Goal: Task Accomplishment & Management: Manage account settings

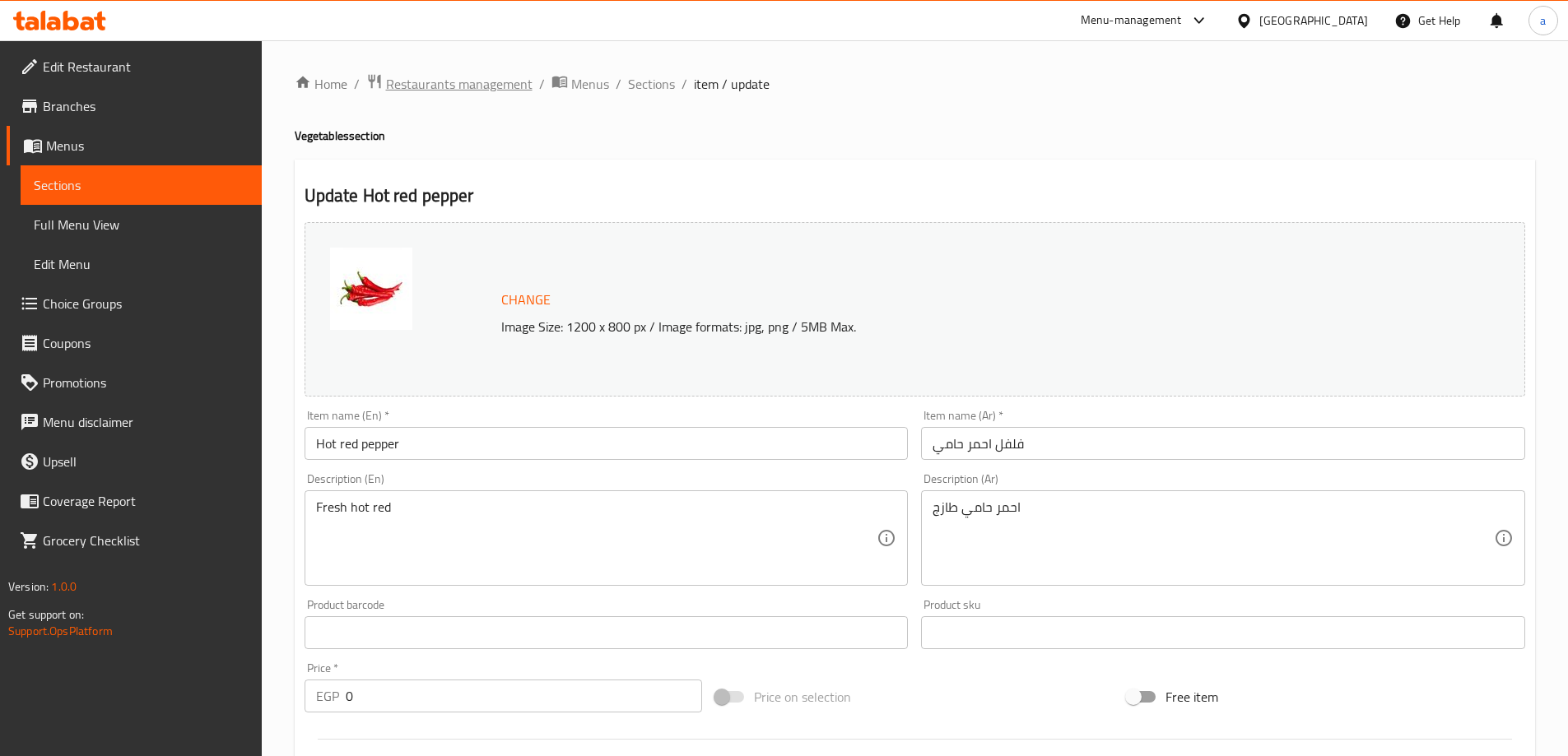
click at [431, 87] on span "Restaurants management" at bounding box center [459, 83] width 146 height 20
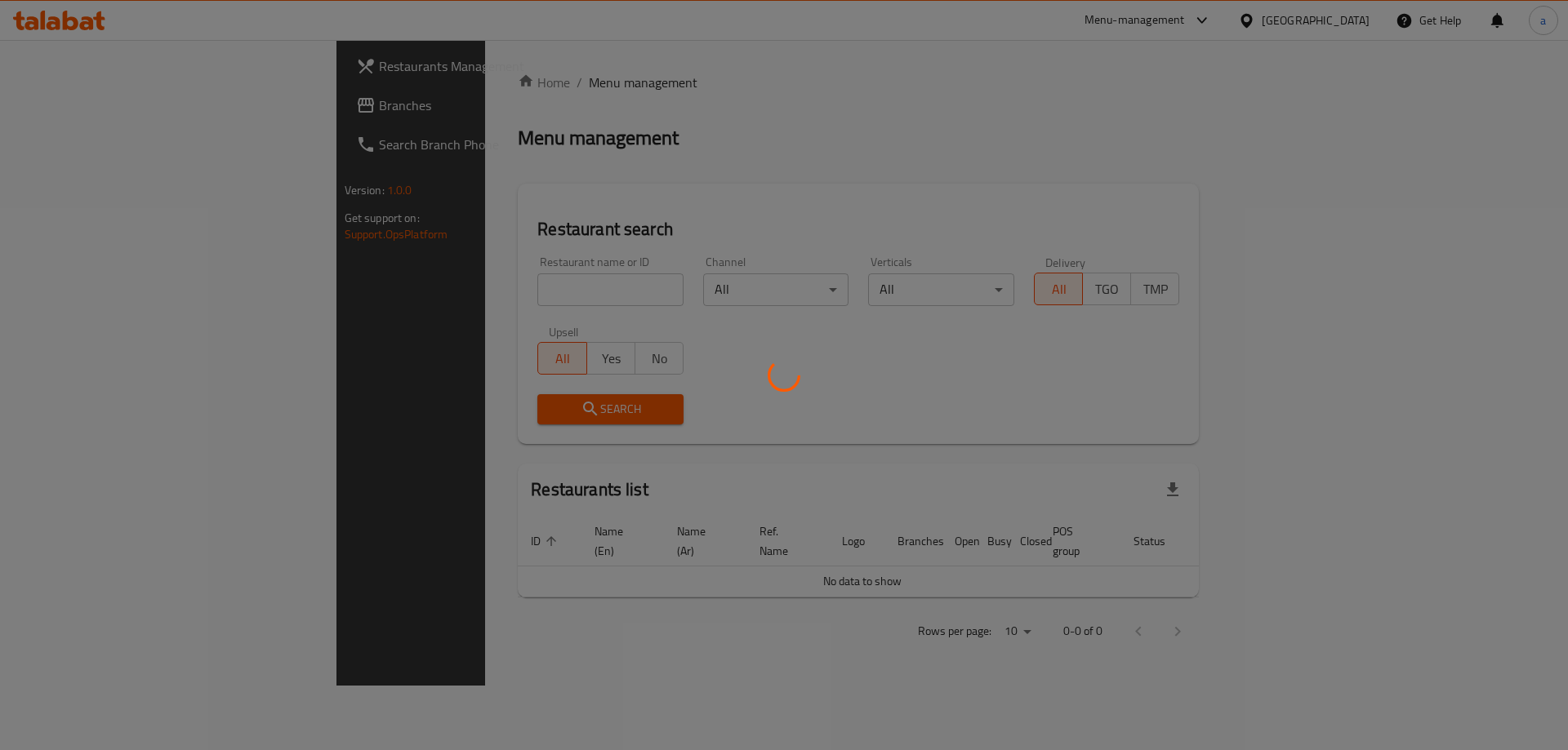
click at [93, 131] on div at bounding box center [784, 375] width 1568 height 750
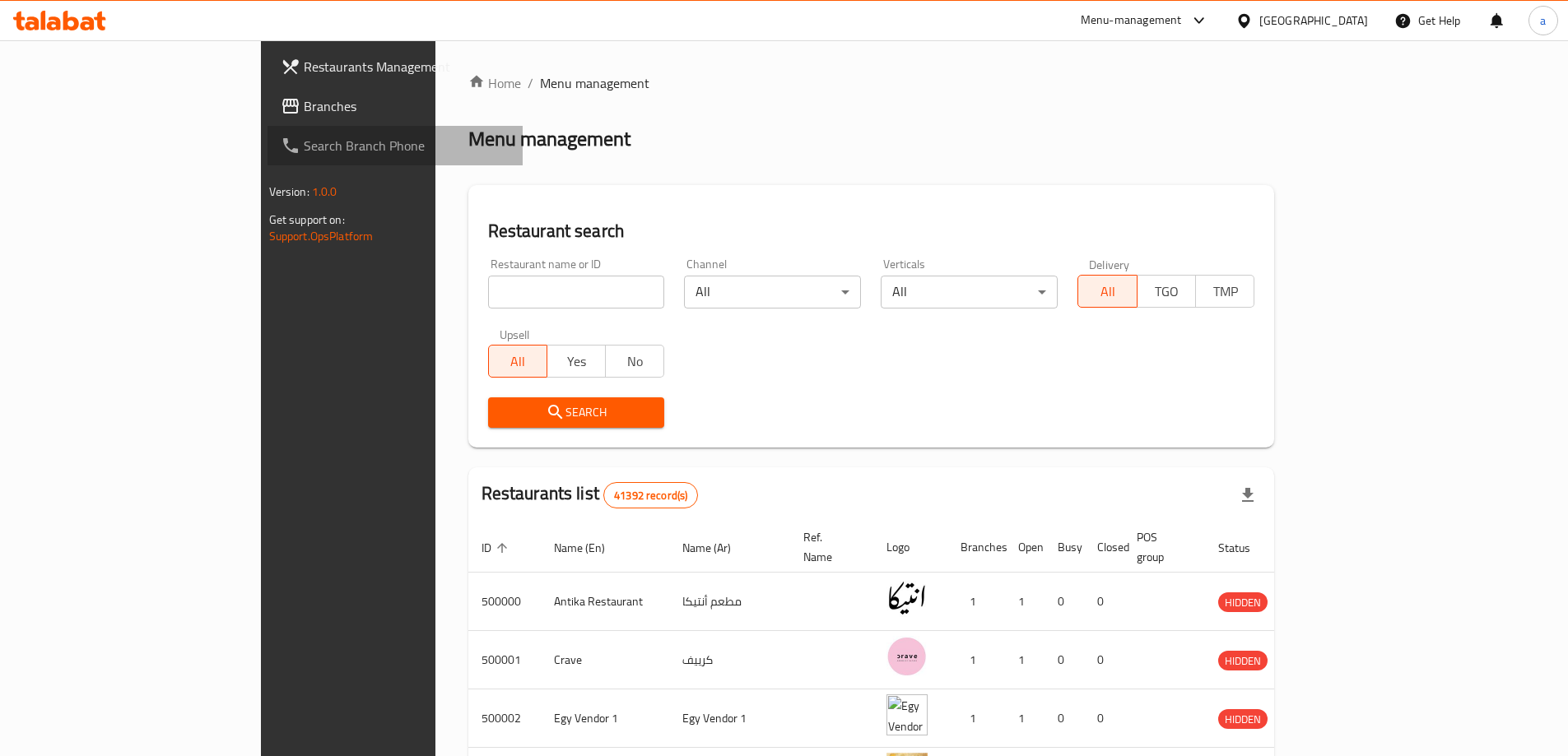
click at [268, 132] on link "Search Branch Phone" at bounding box center [395, 145] width 256 height 39
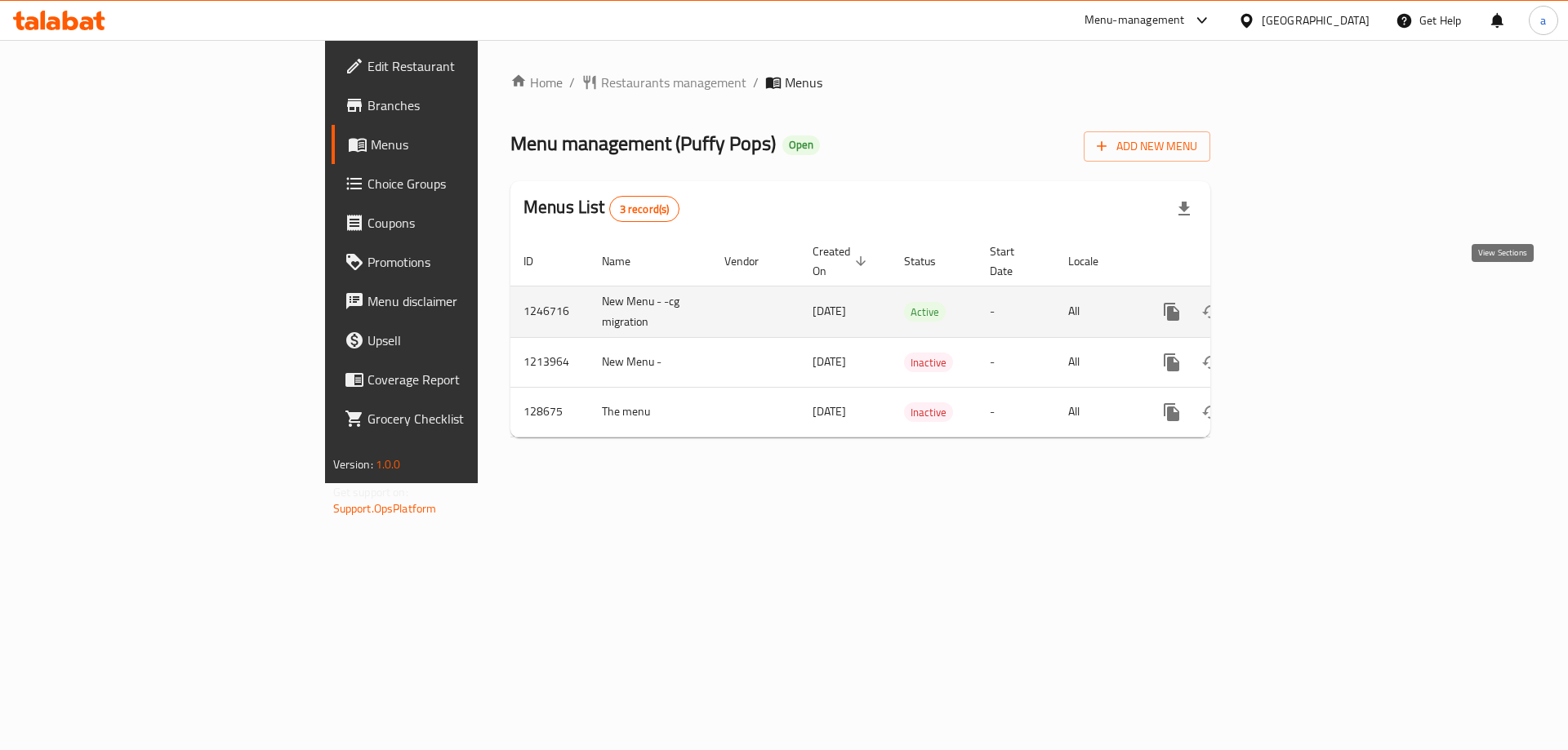
click at [1310, 292] on link "enhanced table" at bounding box center [1289, 311] width 39 height 39
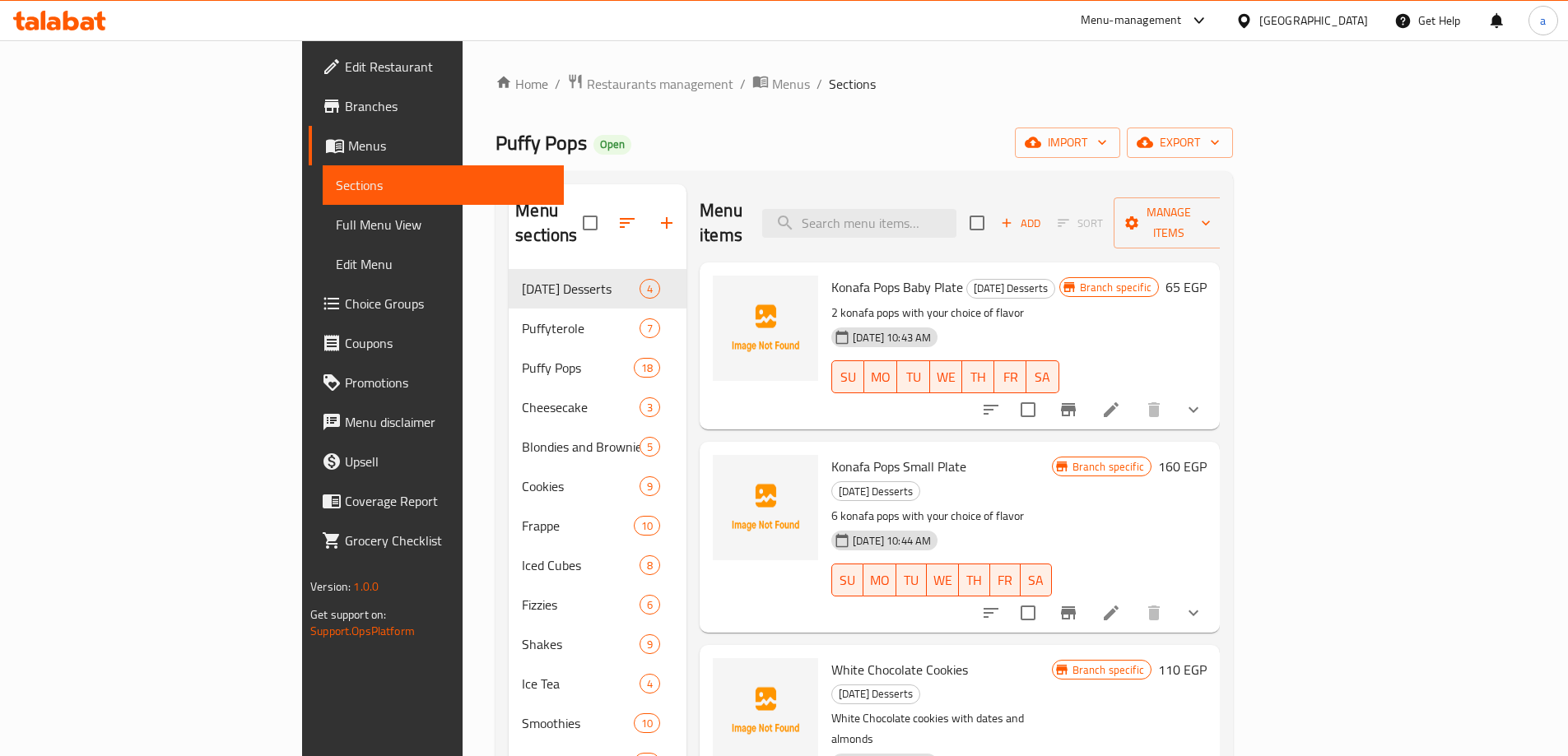
click at [927, 233] on div "Menu items Add Sort Manage items" at bounding box center [960, 224] width 521 height 78
click at [930, 230] on div "Menu items Add Sort Manage items" at bounding box center [960, 224] width 521 height 78
click at [945, 209] on input "search" at bounding box center [859, 223] width 194 height 29
paste input "Lotus Cheesecake"
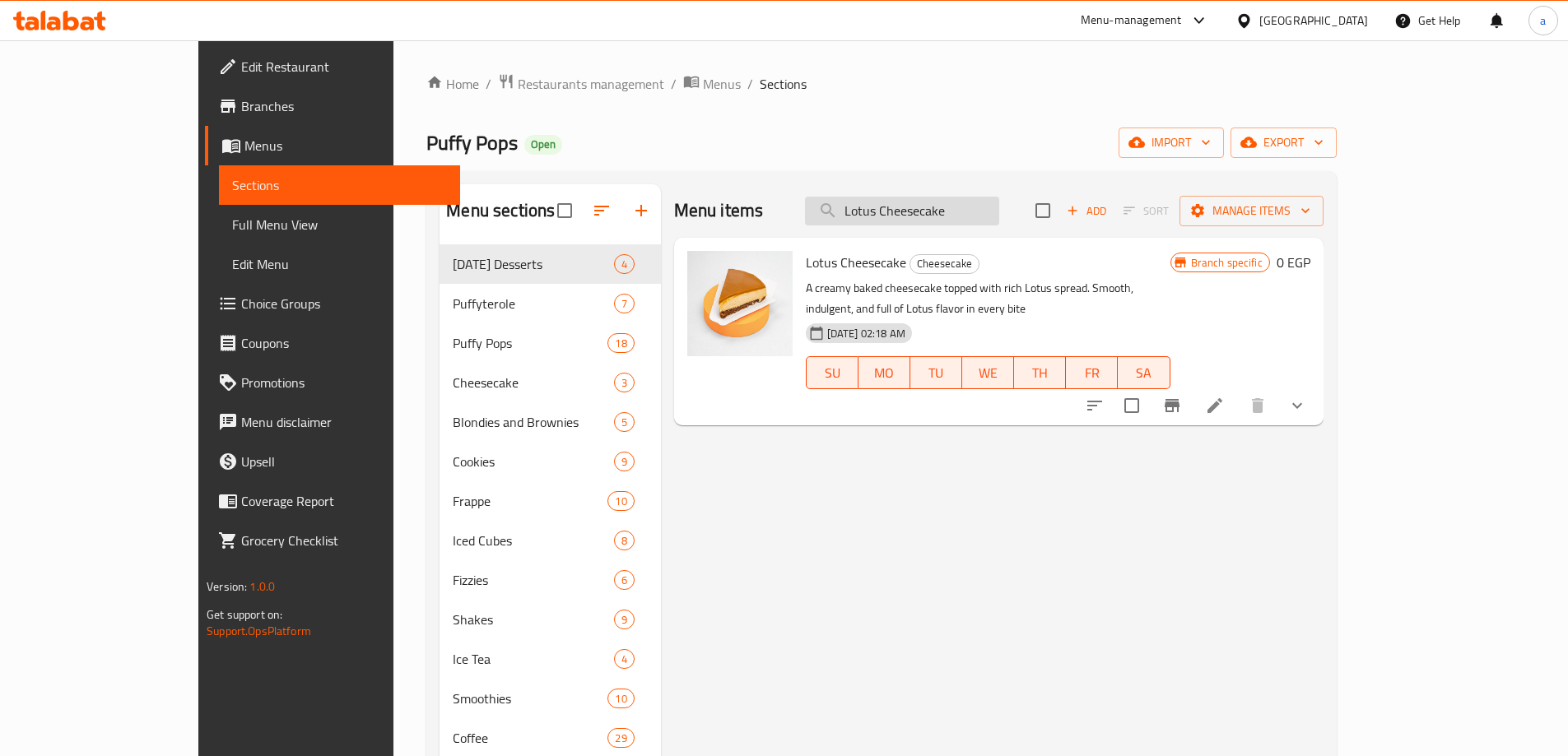
type input "Lotus Cheesecake"
click at [1239, 391] on li at bounding box center [1215, 406] width 46 height 30
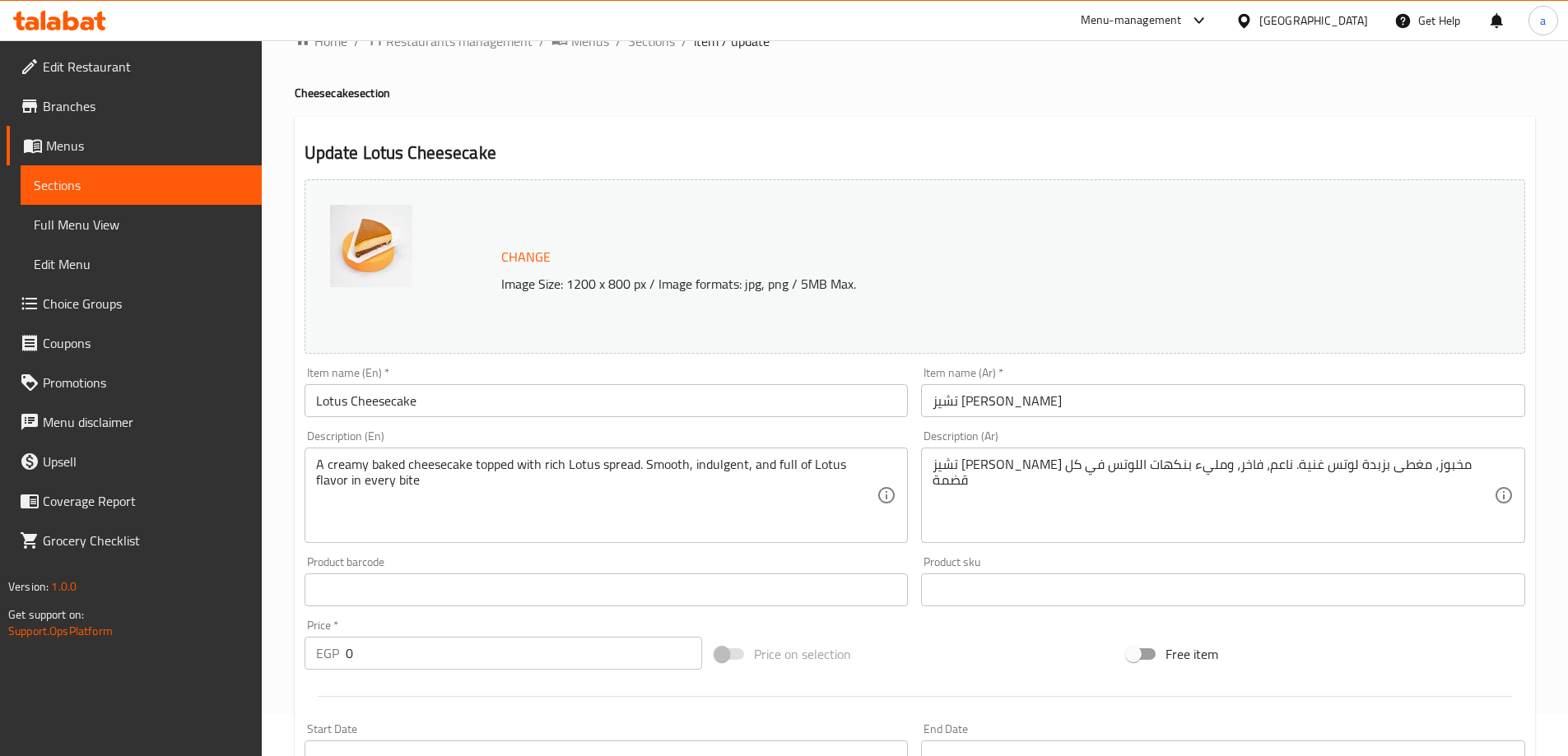
scroll to position [525, 0]
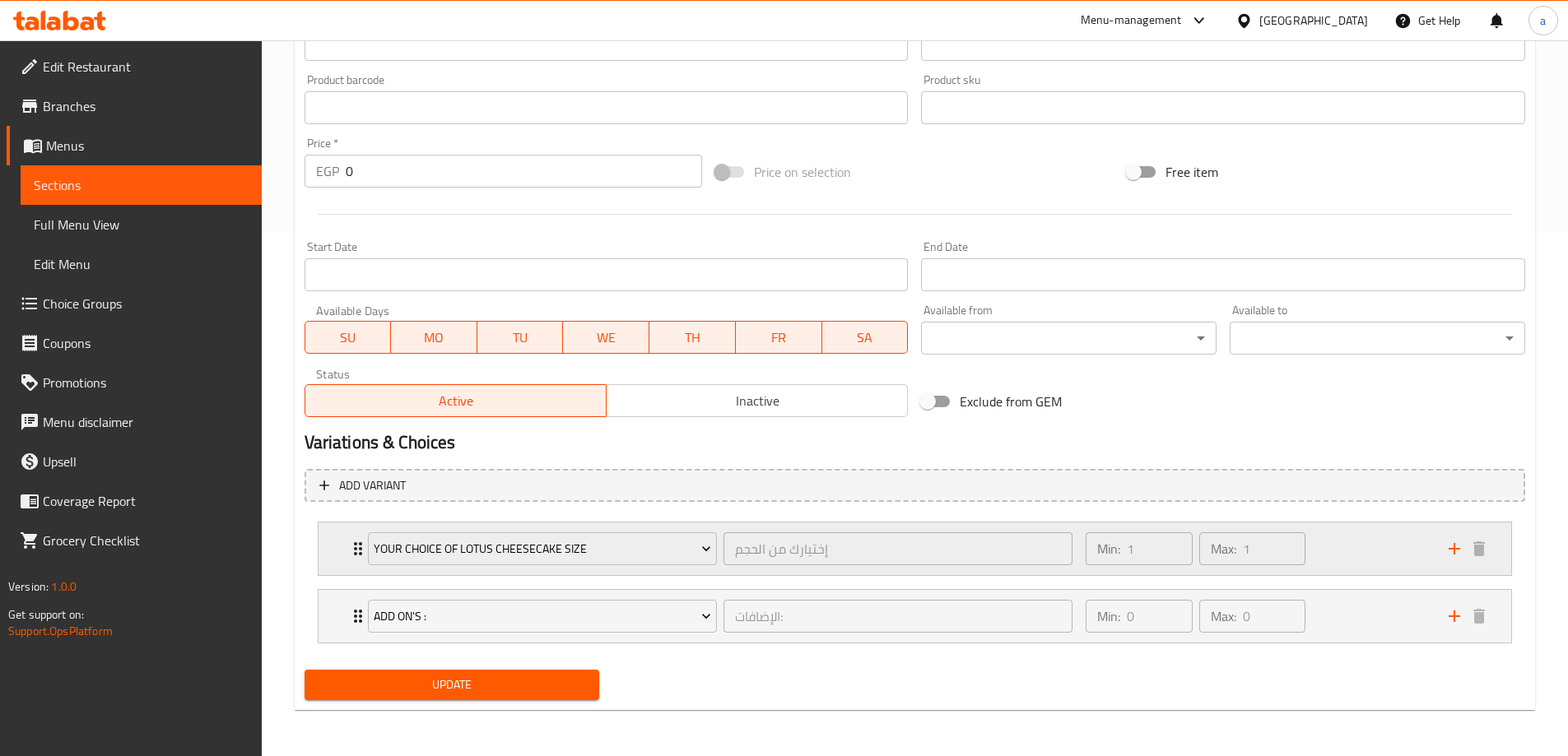
click at [1350, 556] on div "Min: 1 ​ Max: 1 ​" at bounding box center [1257, 548] width 362 height 53
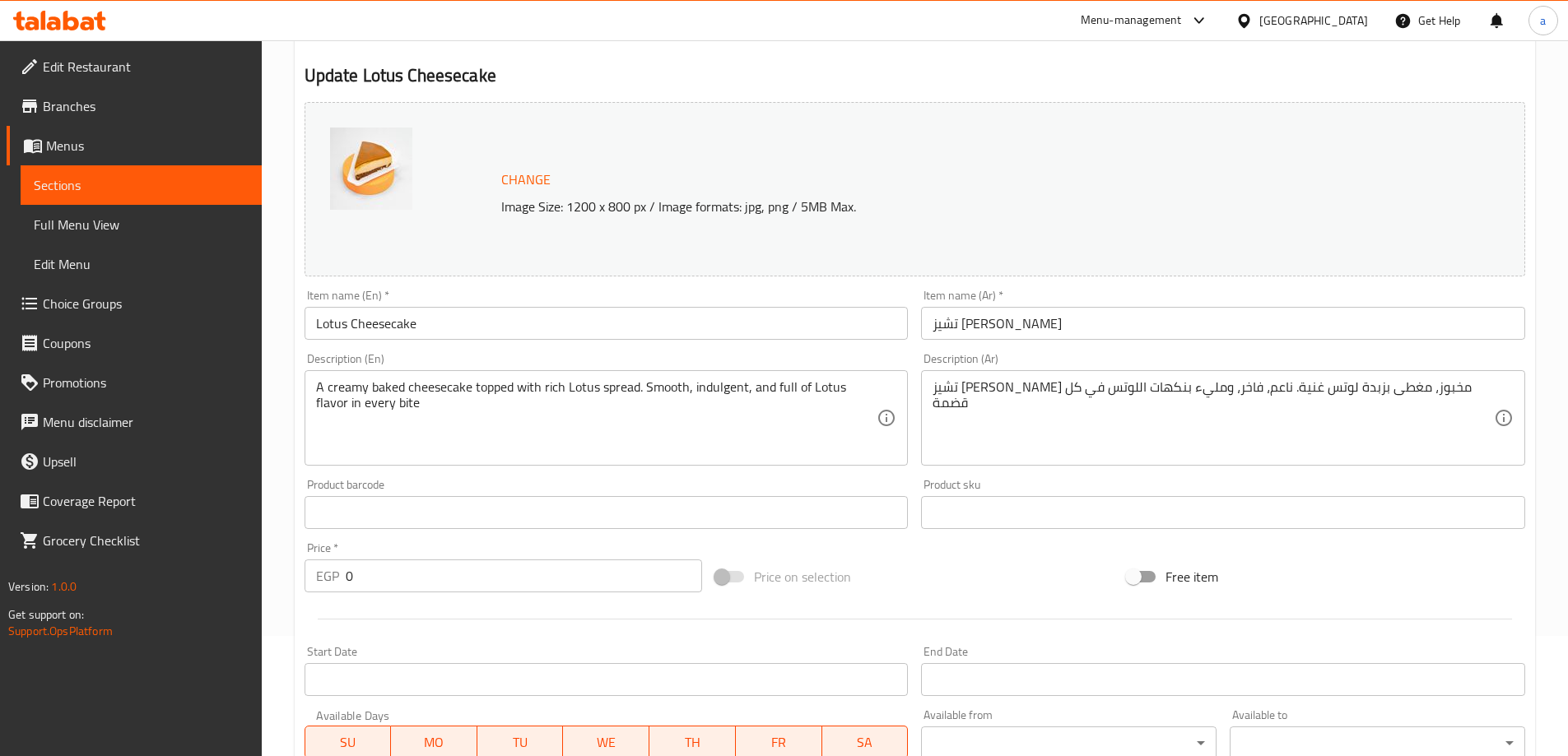
scroll to position [0, 0]
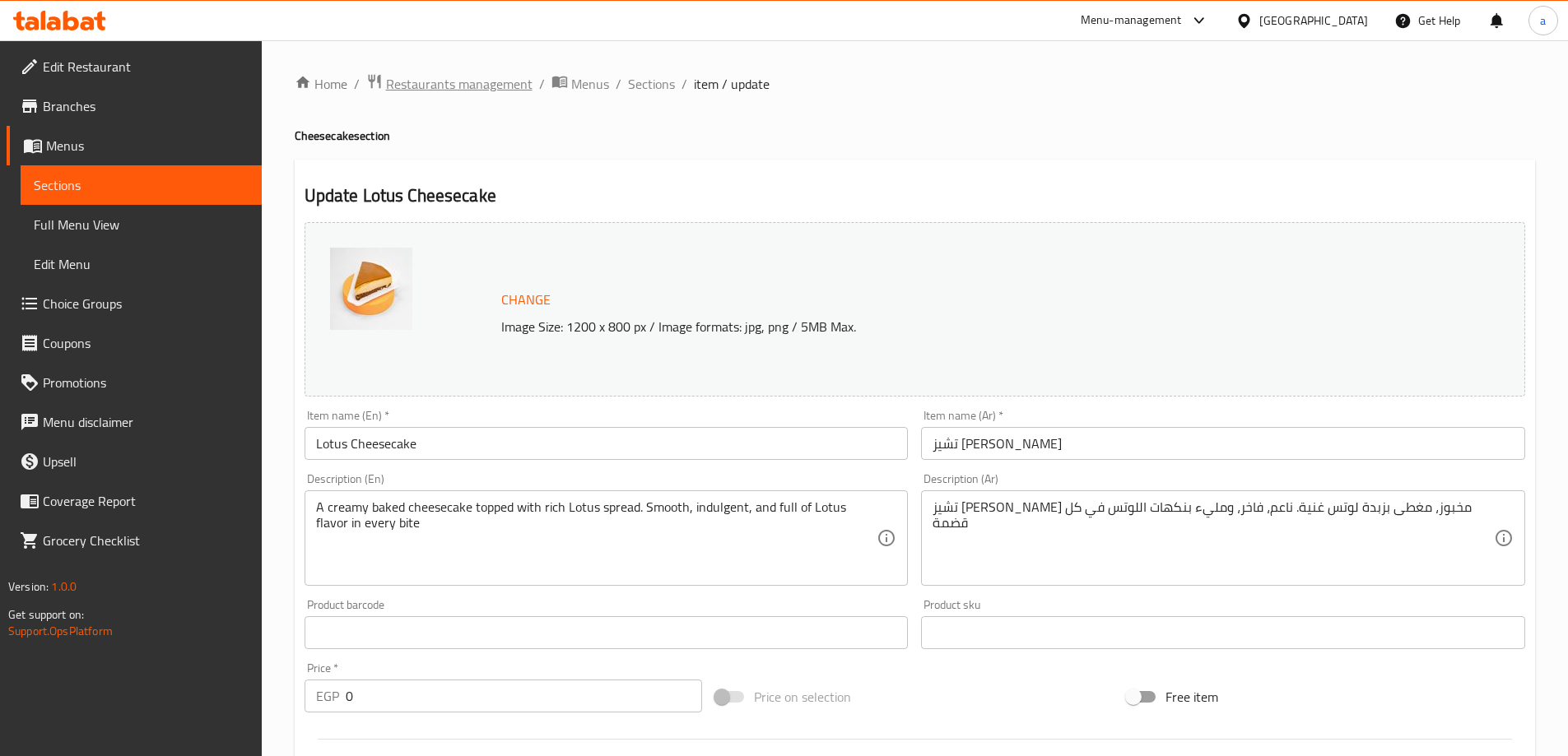
click at [439, 76] on span "Restaurants management" at bounding box center [459, 83] width 146 height 20
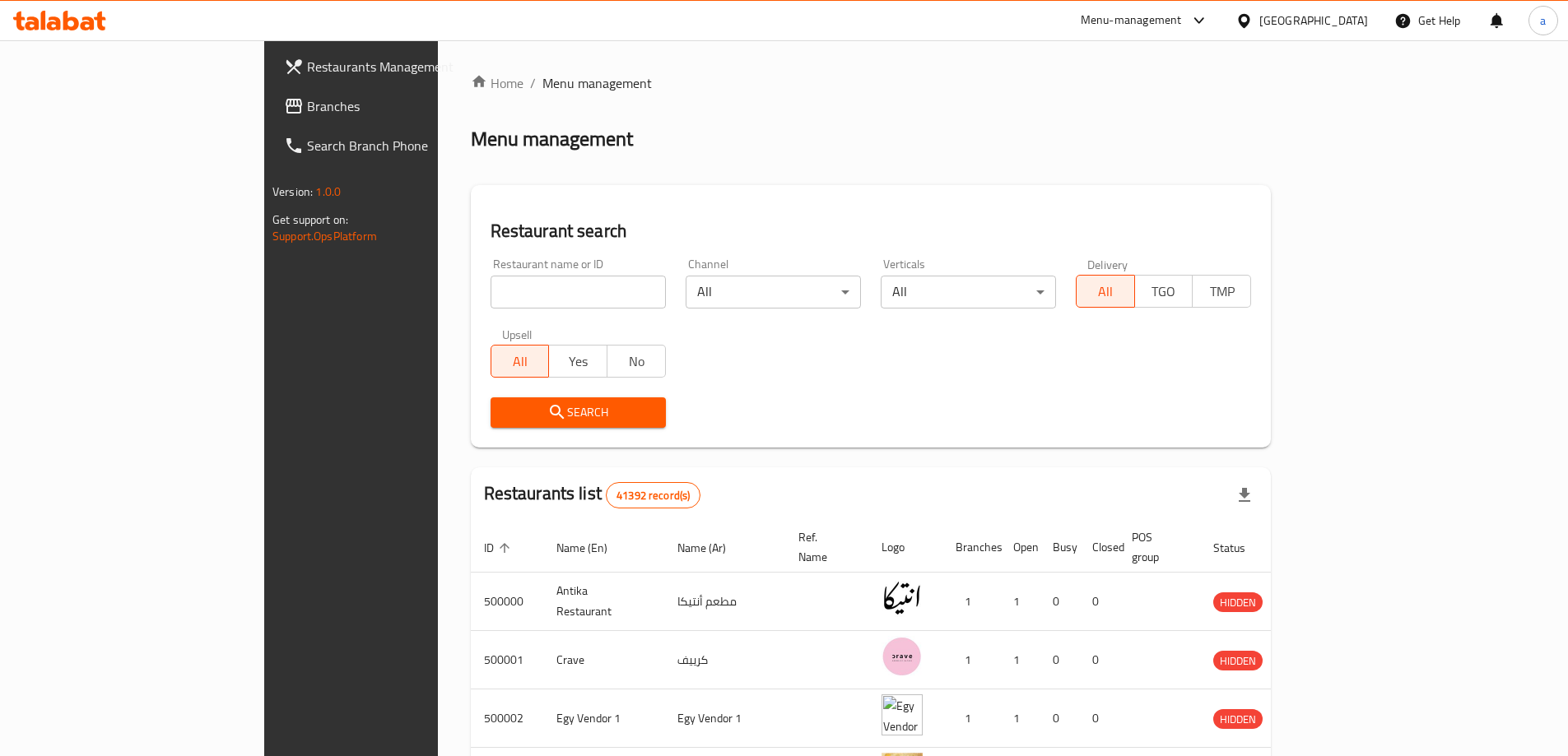
click at [271, 129] on link "Search Branch Phone" at bounding box center [398, 145] width 256 height 39
